Goal: Use online tool/utility: Utilize a website feature to perform a specific function

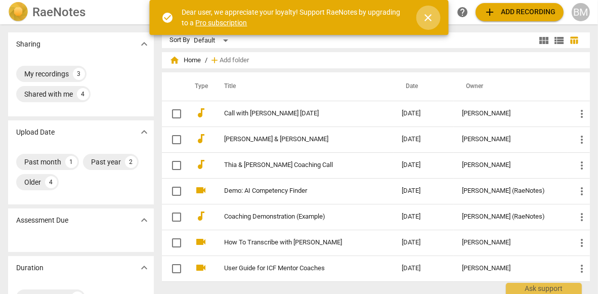
click at [428, 17] on span "close" at bounding box center [428, 18] width 12 height 12
click at [428, 17] on button "close" at bounding box center [428, 18] width 24 height 24
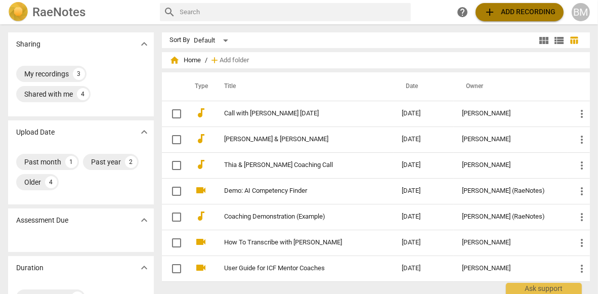
click at [524, 12] on span "add Add recording" at bounding box center [519, 12] width 72 height 12
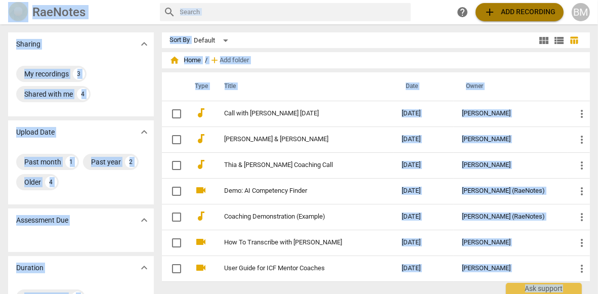
click at [508, 13] on span "add Add recording" at bounding box center [519, 12] width 72 height 12
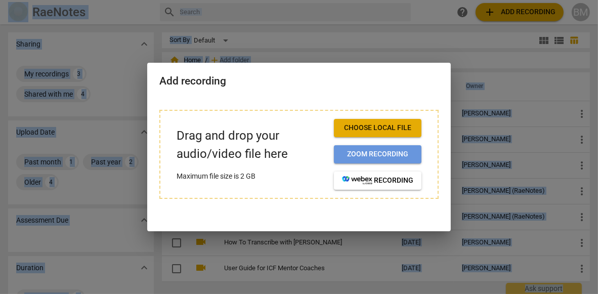
click at [377, 152] on span "Zoom recording" at bounding box center [377, 154] width 71 height 10
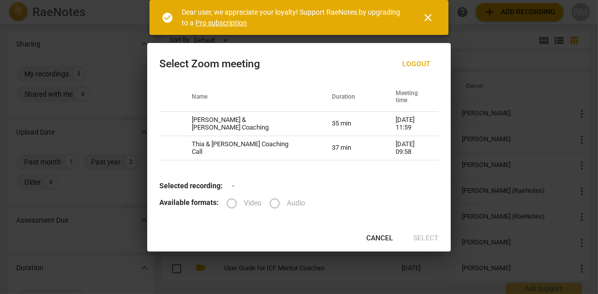
click at [273, 202] on label "Audio" at bounding box center [283, 203] width 42 height 24
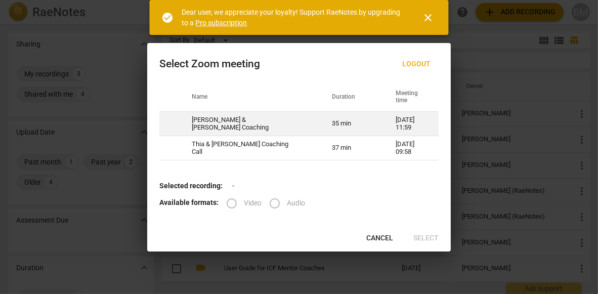
click at [241, 125] on td "[PERSON_NAME] & [PERSON_NAME] Coaching" at bounding box center [249, 124] width 140 height 24
radio input "true"
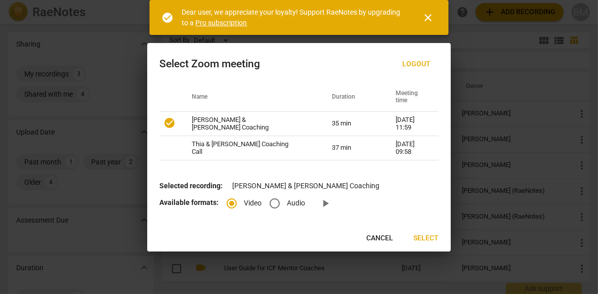
click at [273, 201] on input "Audio" at bounding box center [274, 203] width 24 height 24
radio input "true"
click at [422, 237] on span "Select" at bounding box center [425, 238] width 25 height 10
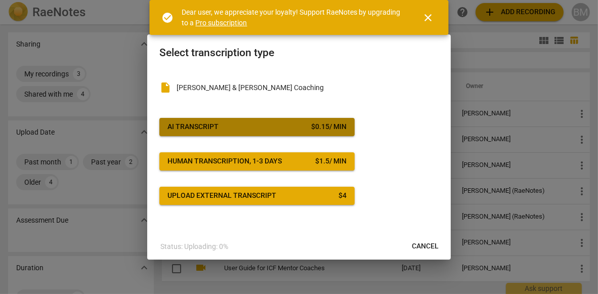
click at [216, 125] on div "AI Transcript" at bounding box center [192, 127] width 51 height 10
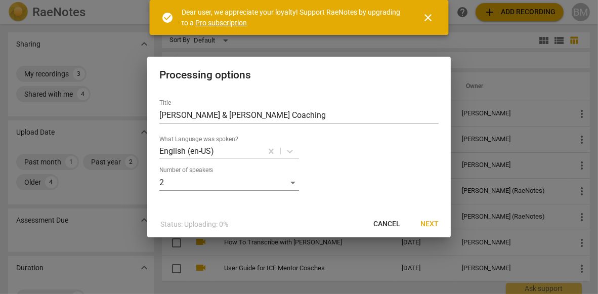
click at [427, 222] on span "Next" at bounding box center [429, 224] width 18 height 10
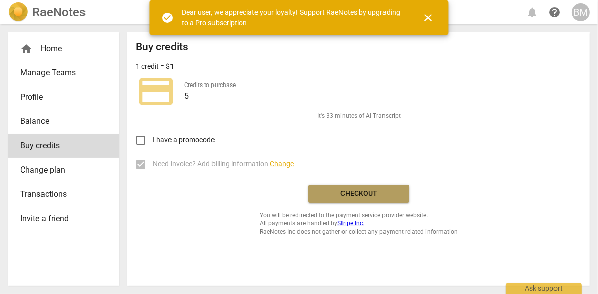
click at [366, 193] on span "Checkout" at bounding box center [358, 194] width 85 height 10
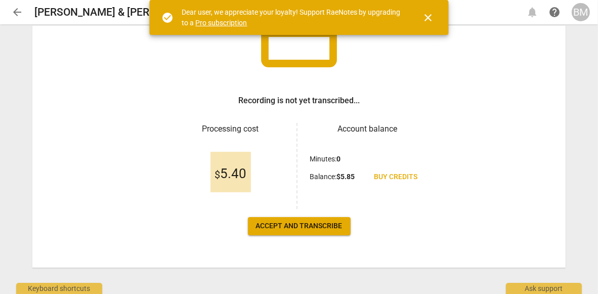
scroll to position [105, 0]
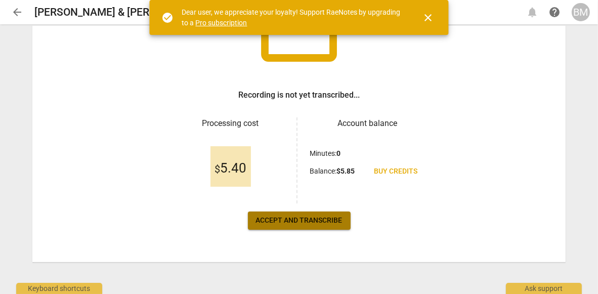
click at [324, 216] on span "Accept and transcribe" at bounding box center [299, 220] width 86 height 10
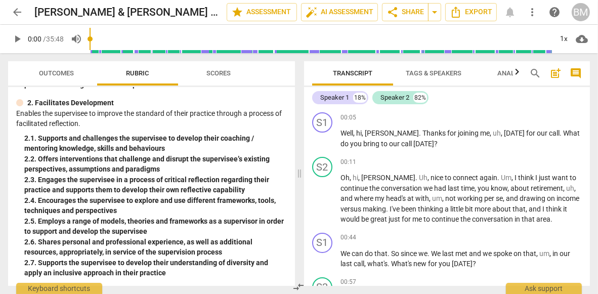
scroll to position [0, 0]
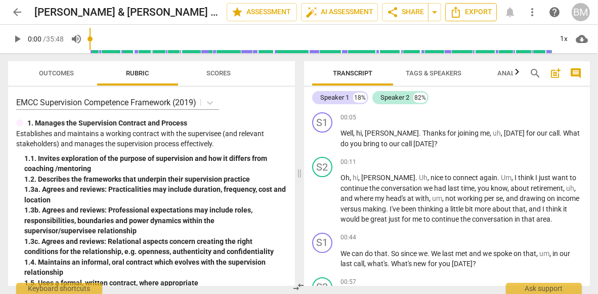
click at [467, 9] on span "Export" at bounding box center [470, 12] width 42 height 12
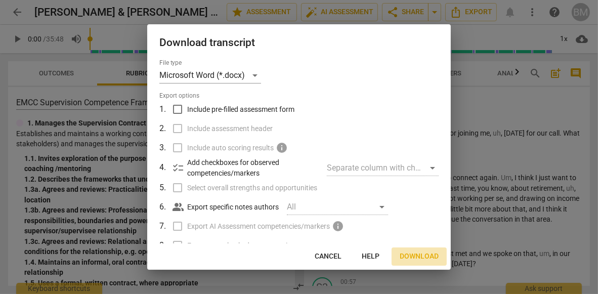
click at [422, 254] on span "Download" at bounding box center [418, 256] width 39 height 10
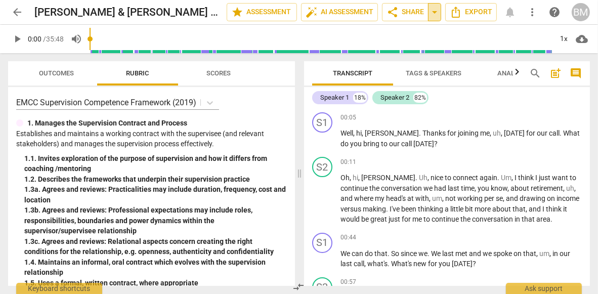
click at [434, 11] on span "arrow_drop_down" at bounding box center [434, 12] width 12 height 12
click at [472, 12] on span "Export" at bounding box center [470, 12] width 42 height 12
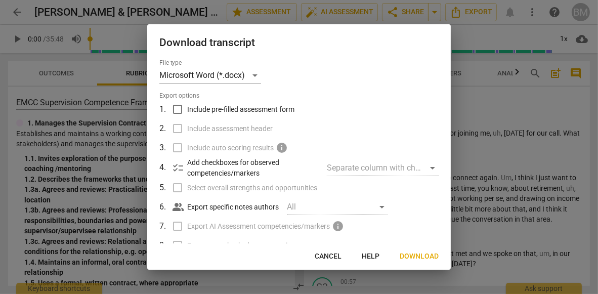
click at [415, 254] on span "Download" at bounding box center [418, 256] width 39 height 10
